Goal: Go to known website: Access a specific website the user already knows

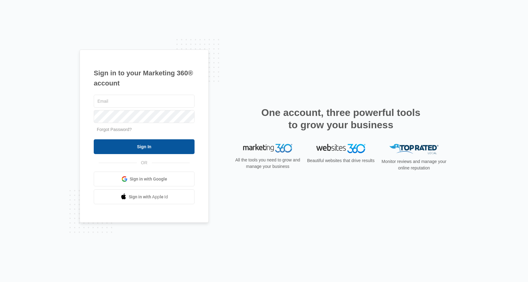
type input "[EMAIL_ADDRESS][DOMAIN_NAME]"
click at [122, 146] on input "Sign In" at bounding box center [144, 146] width 101 height 15
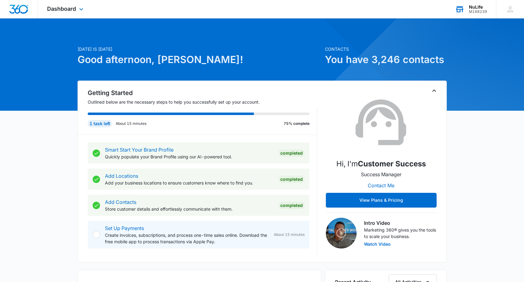
click at [475, 10] on div "M188239" at bounding box center [478, 12] width 18 height 4
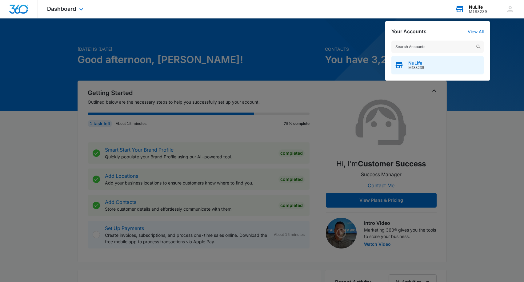
click at [433, 66] on div "NuLife M188239" at bounding box center [437, 65] width 92 height 18
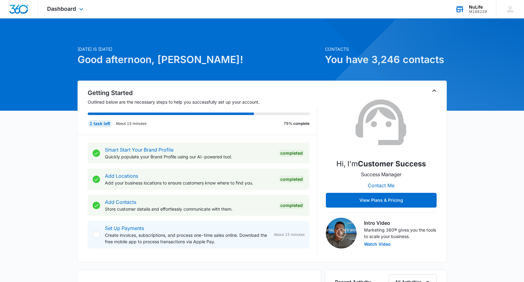
click at [460, 8] on icon at bounding box center [459, 9] width 9 height 9
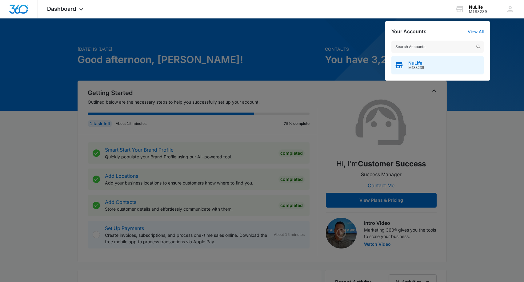
click at [419, 64] on span "NuLife" at bounding box center [416, 63] width 16 height 5
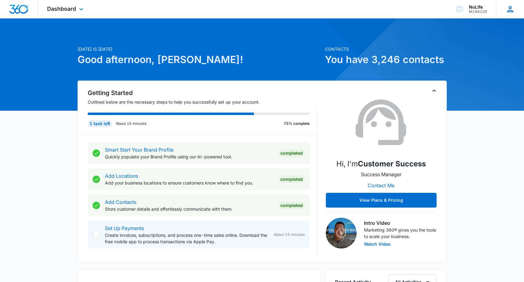
click at [515, 11] on div "[PERSON_NAME] [EMAIL_ADDRESS][DOMAIN_NAME] My Profile Notifications Support Log…" at bounding box center [510, 9] width 28 height 18
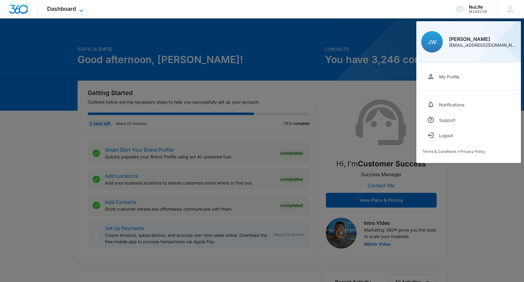
click at [82, 9] on icon at bounding box center [81, 10] width 7 height 7
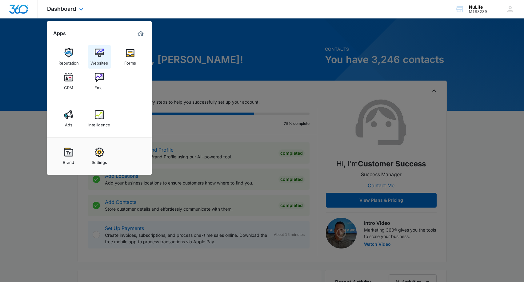
click at [98, 55] on img at bounding box center [99, 52] width 9 height 9
